Goal: Navigation & Orientation: Find specific page/section

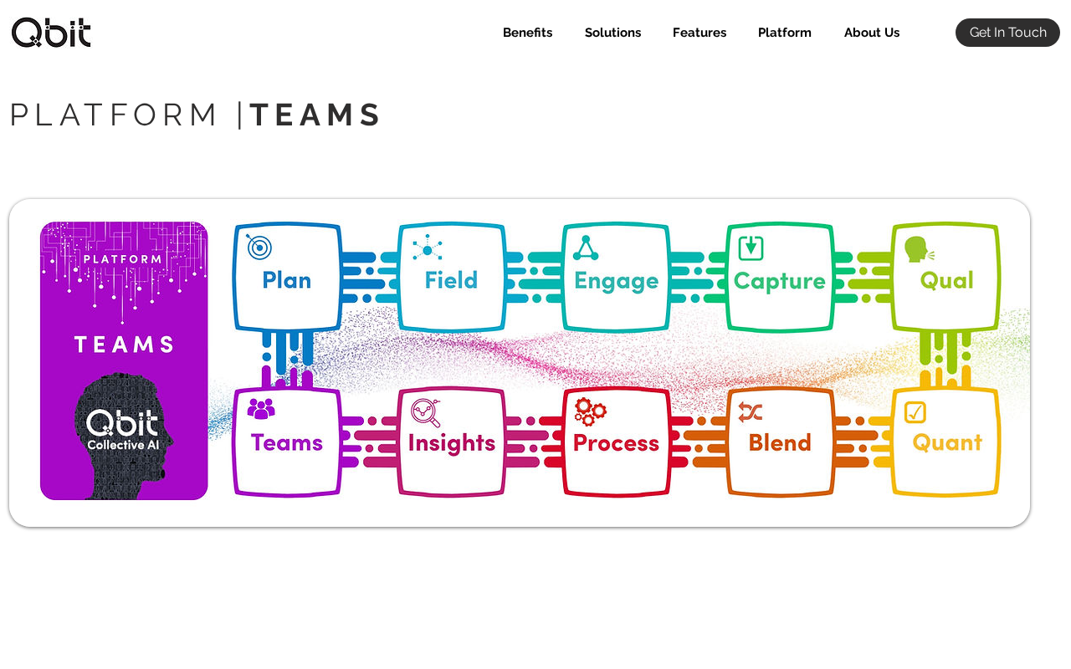
select select "Agency"
